Goal: Task Accomplishment & Management: Use online tool/utility

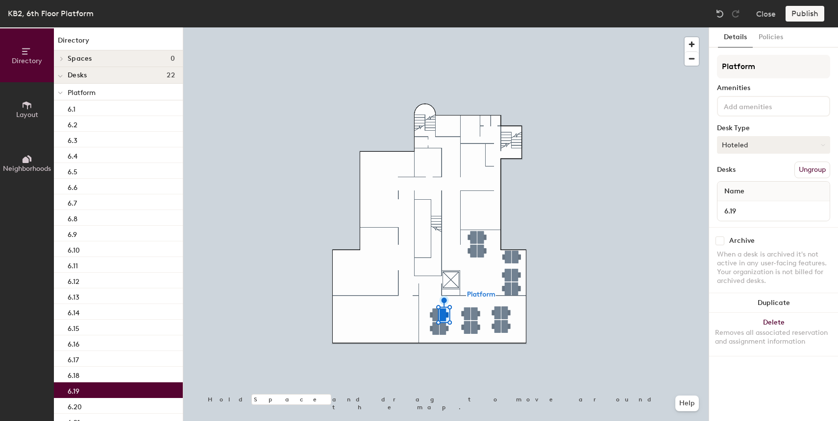
click at [765, 144] on button "Hoteled" at bounding box center [773, 145] width 113 height 18
click at [755, 177] on div "Assigned" at bounding box center [766, 175] width 98 height 15
click at [800, 20] on button "Publish" at bounding box center [805, 14] width 39 height 16
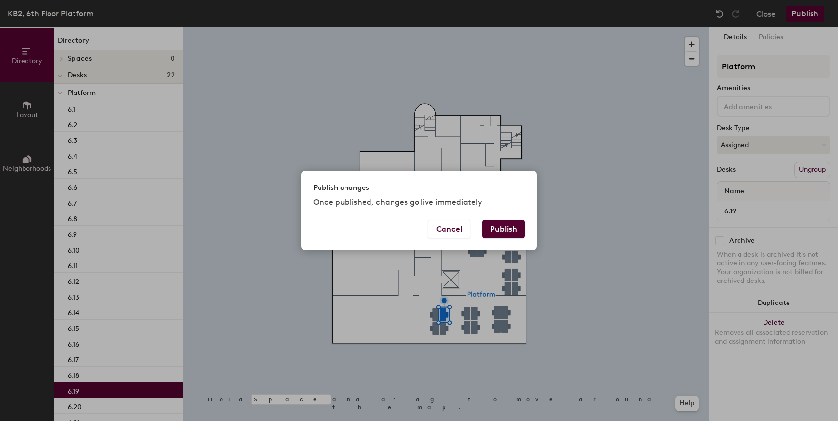
click at [509, 233] on button "Publish" at bounding box center [503, 229] width 43 height 19
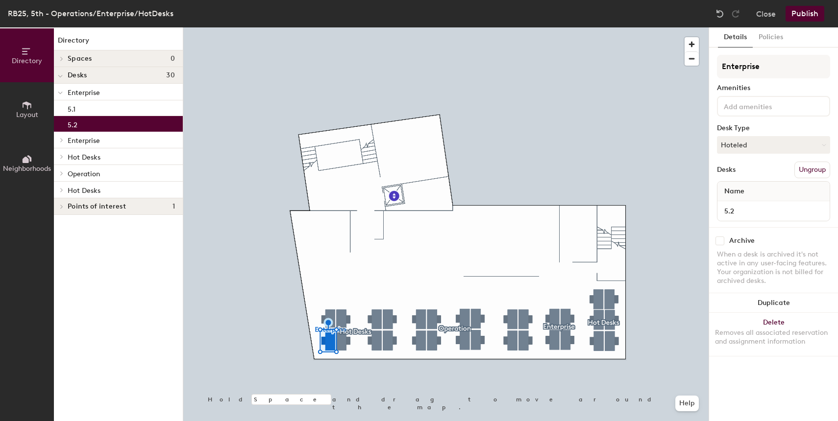
drag, startPoint x: 760, startPoint y: 145, endPoint x: 760, endPoint y: 162, distance: 16.7
click at [762, 146] on button "Hoteled" at bounding box center [773, 145] width 113 height 18
click at [753, 176] on div "Assigned" at bounding box center [766, 175] width 98 height 15
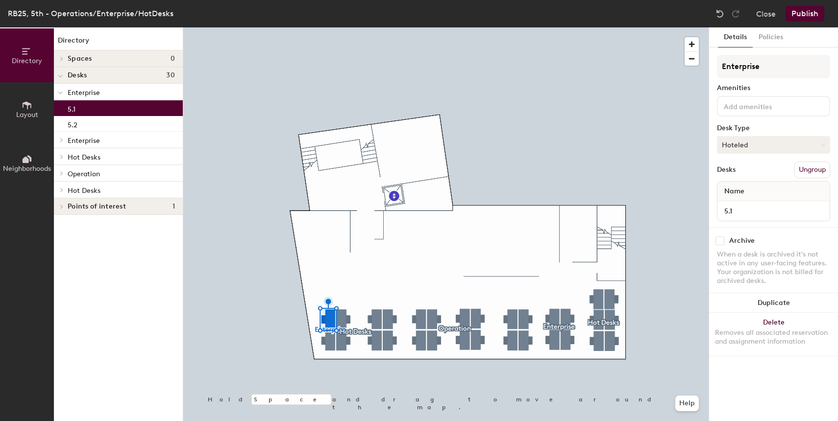
drag, startPoint x: 743, startPoint y: 139, endPoint x: 745, endPoint y: 145, distance: 6.2
click at [744, 140] on button "Hoteled" at bounding box center [773, 145] width 113 height 18
click at [750, 174] on div "Assigned" at bounding box center [766, 175] width 98 height 15
click at [804, 17] on button "Publish" at bounding box center [805, 14] width 39 height 16
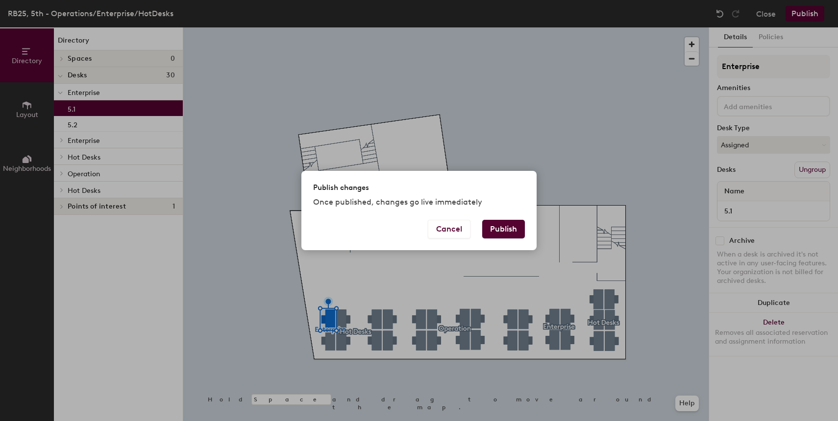
click at [512, 226] on button "Publish" at bounding box center [503, 229] width 43 height 19
